Goal: Information Seeking & Learning: Learn about a topic

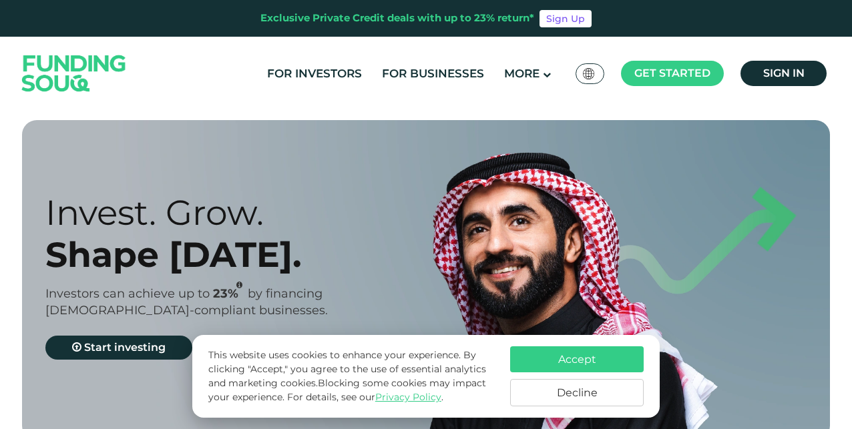
click at [618, 354] on button "Accept" at bounding box center [577, 360] width 134 height 26
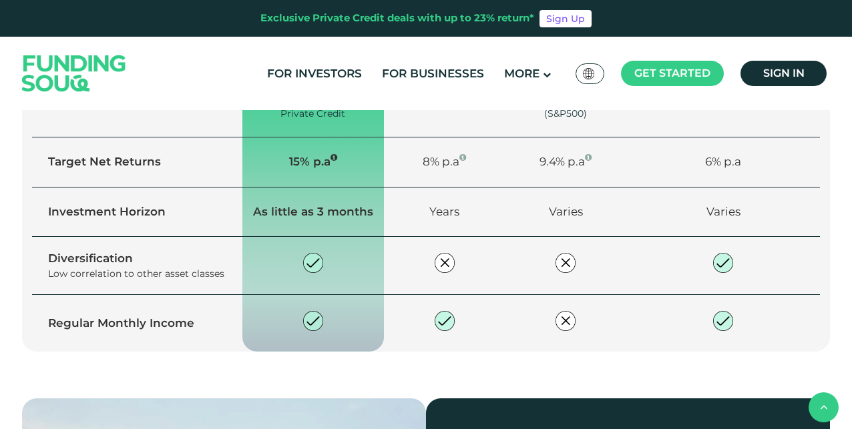
scroll to position [1014, 0]
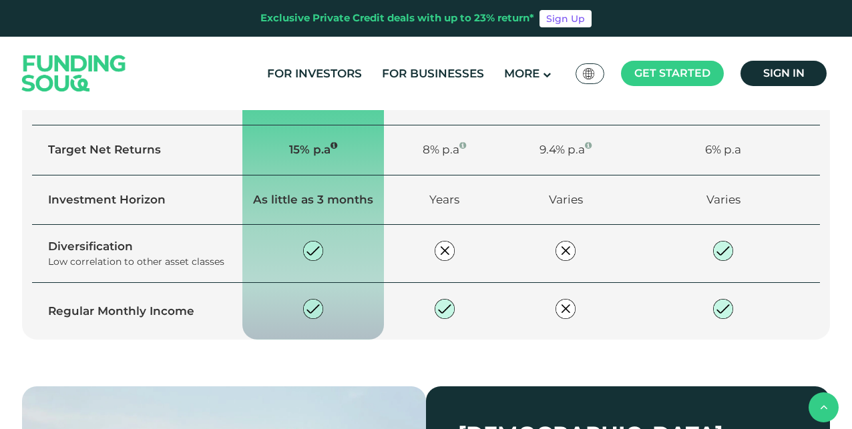
drag, startPoint x: 278, startPoint y: 292, endPoint x: 347, endPoint y: 312, distance: 71.0
click at [347, 40] on div "You can invest manually or enable our Auto Invest feature." at bounding box center [316, 26] width 156 height 28
drag, startPoint x: 347, startPoint y: 312, endPoint x: 345, endPoint y: 300, distance: 12.1
click at [345, 40] on div "You can invest manually or enable our Auto Invest feature." at bounding box center [316, 26] width 156 height 28
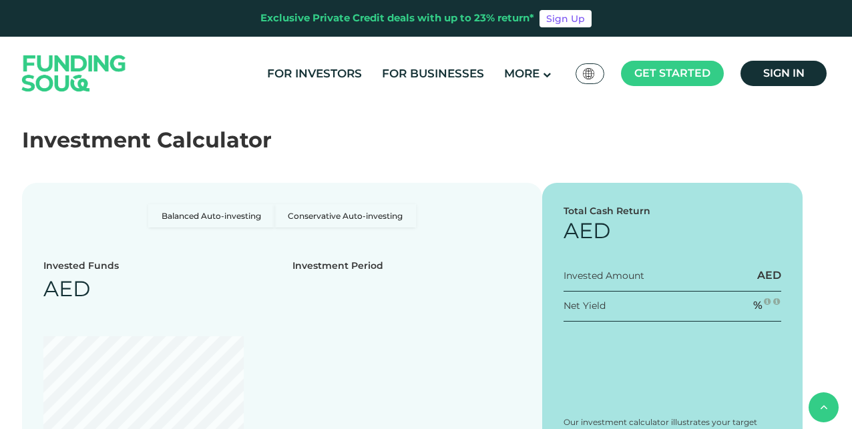
scroll to position [1610, 0]
click at [455, 73] on link "For Businesses" at bounding box center [433, 74] width 109 height 22
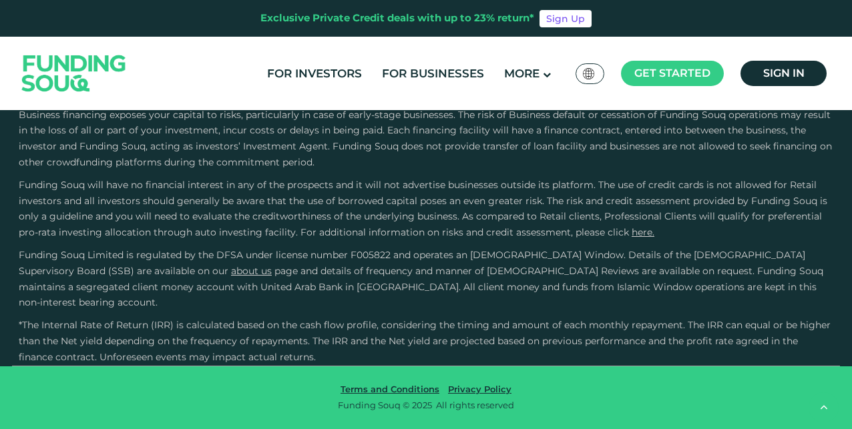
scroll to position [2662, 0]
click at [345, 75] on link "For Investors" at bounding box center [314, 74] width 101 height 22
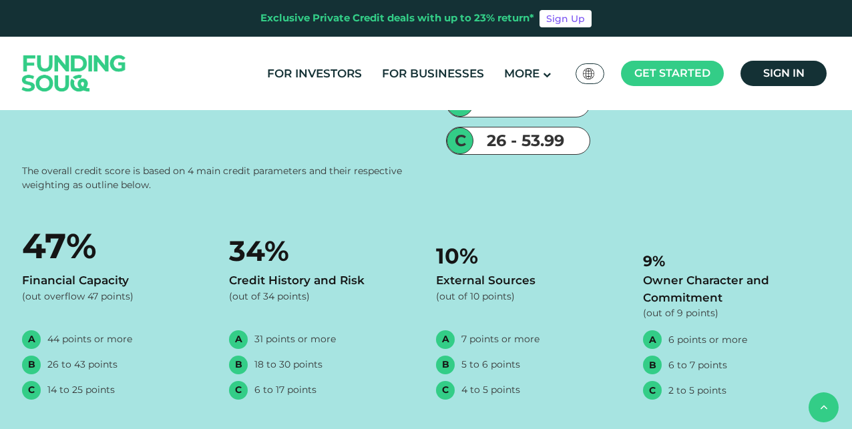
scroll to position [1462, 0]
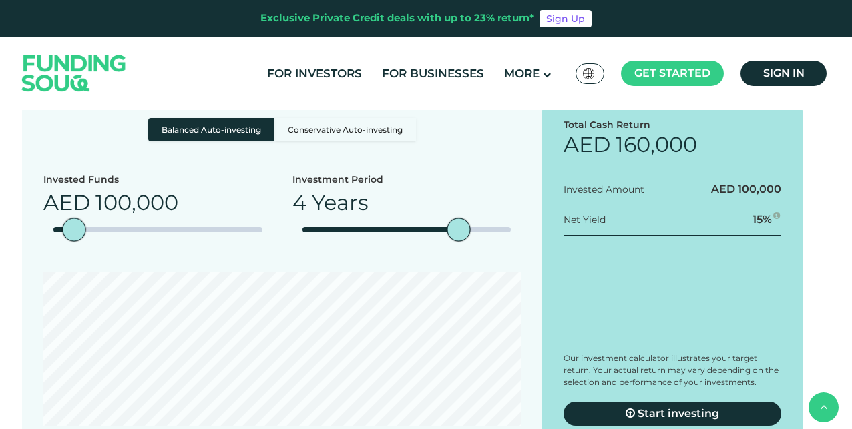
drag, startPoint x: 248, startPoint y: 228, endPoint x: 320, endPoint y: 277, distance: 87.4
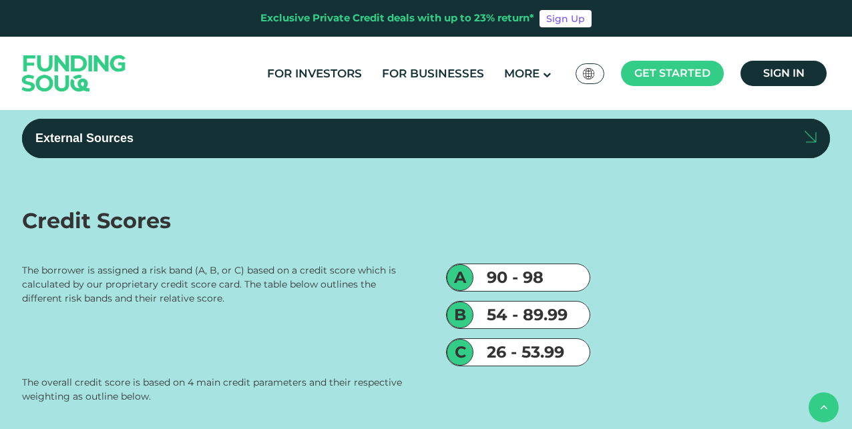
scroll to position [2638, 0]
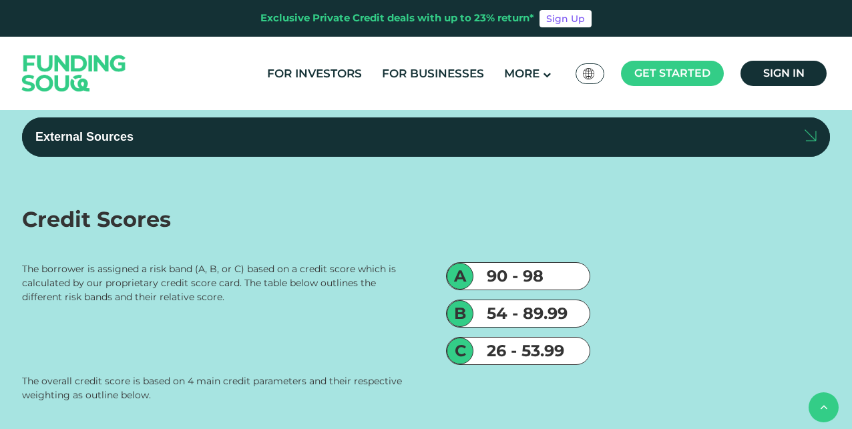
radio input "true"
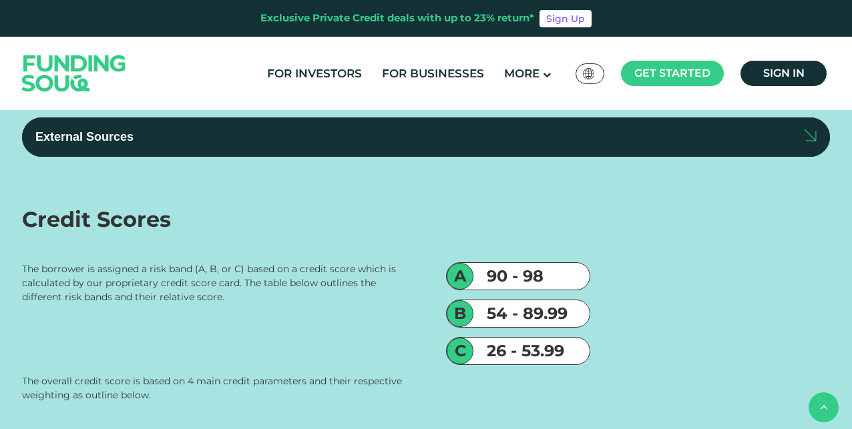
radio input "true"
type tc-range-slider "300000"
drag, startPoint x: 69, startPoint y: 221, endPoint x: 116, endPoint y: 226, distance: 47.7
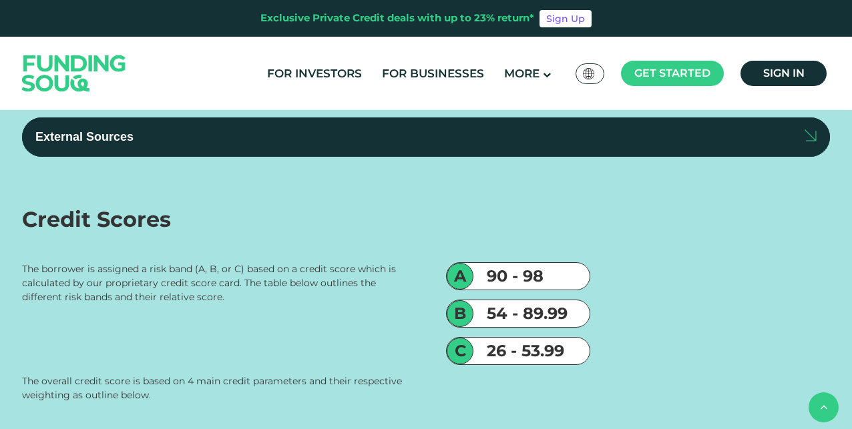
drag, startPoint x: 467, startPoint y: 222, endPoint x: 363, endPoint y: 220, distance: 103.5
type tc-range-slider "2"
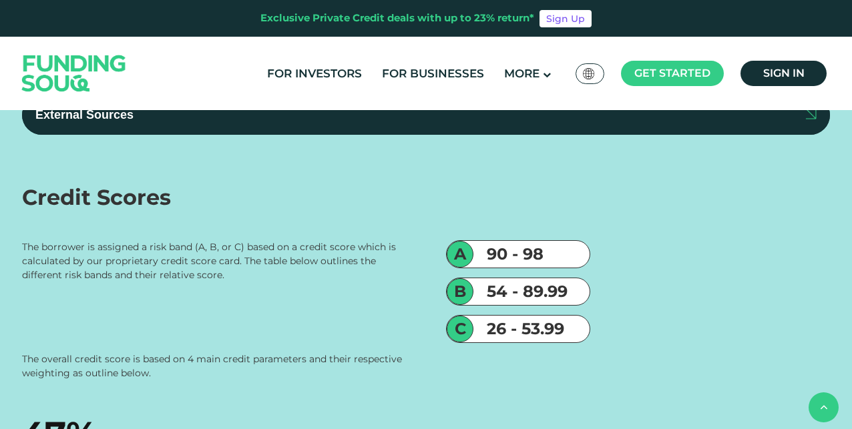
scroll to position [2665, 0]
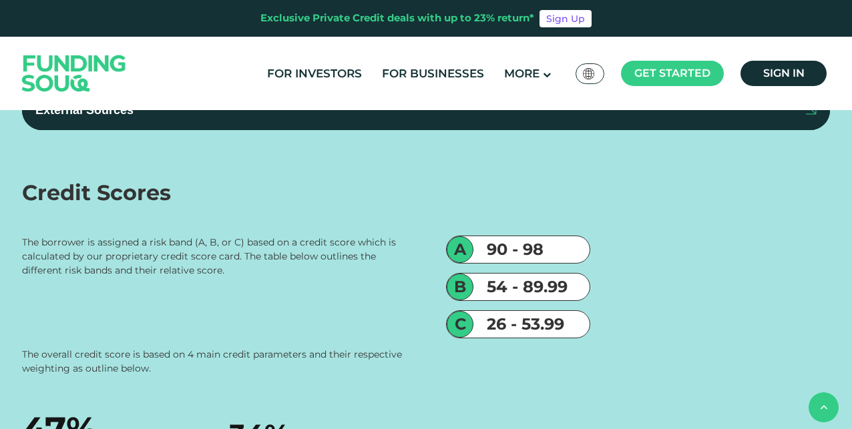
drag, startPoint x: 112, startPoint y: 197, endPoint x: 63, endPoint y: 200, distance: 48.2
type tc-range-slider "10000"
type tc-range-slider "50000"
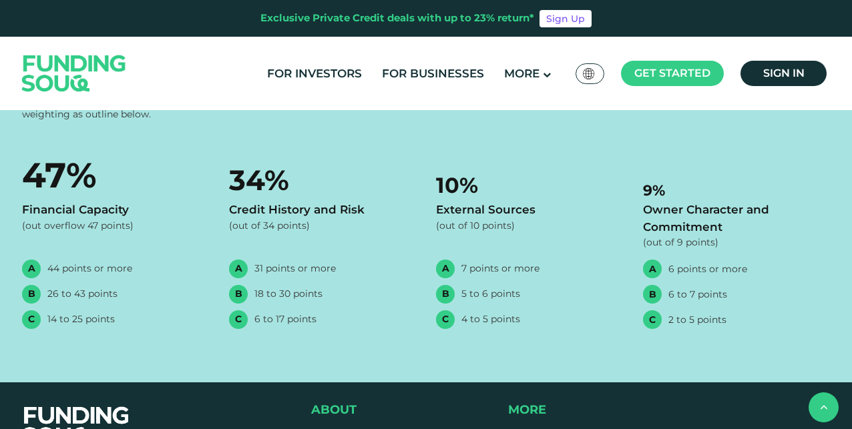
scroll to position [2922, 0]
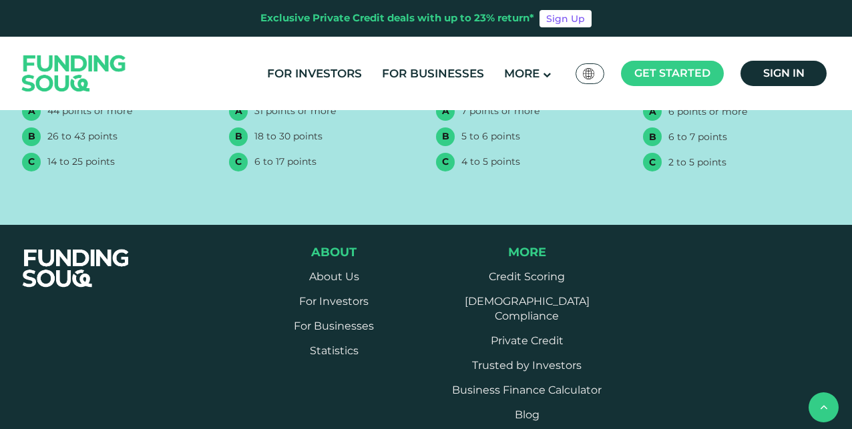
scroll to position [3087, 0]
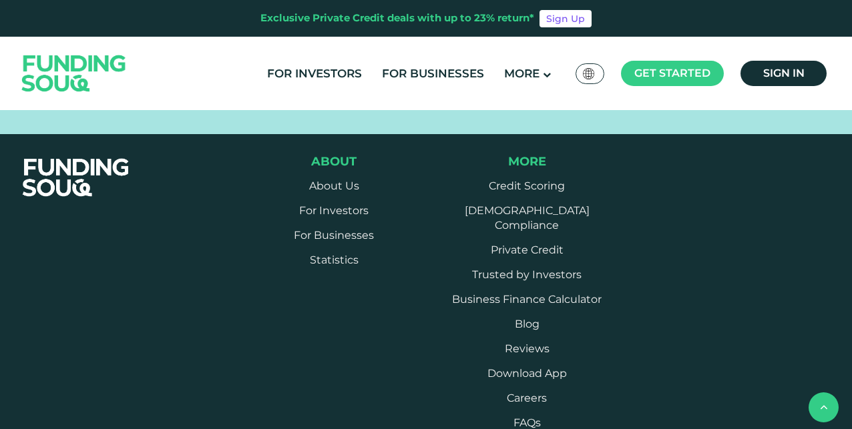
scroll to position [3170, 0]
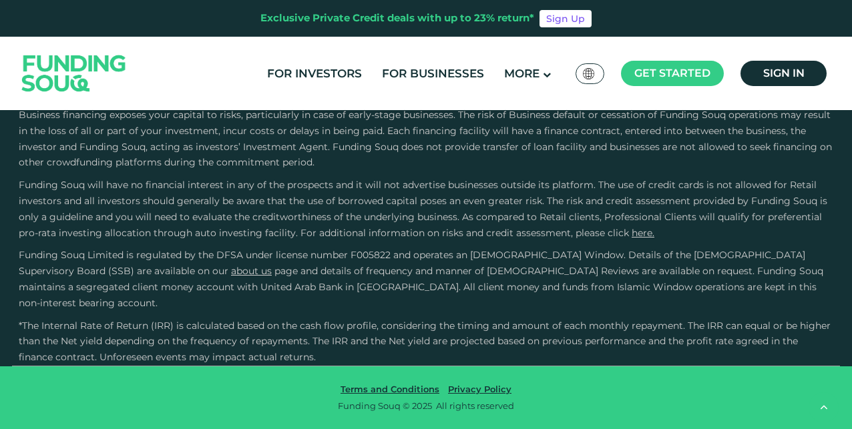
scroll to position [4001, 0]
